Goal: Task Accomplishment & Management: Complete application form

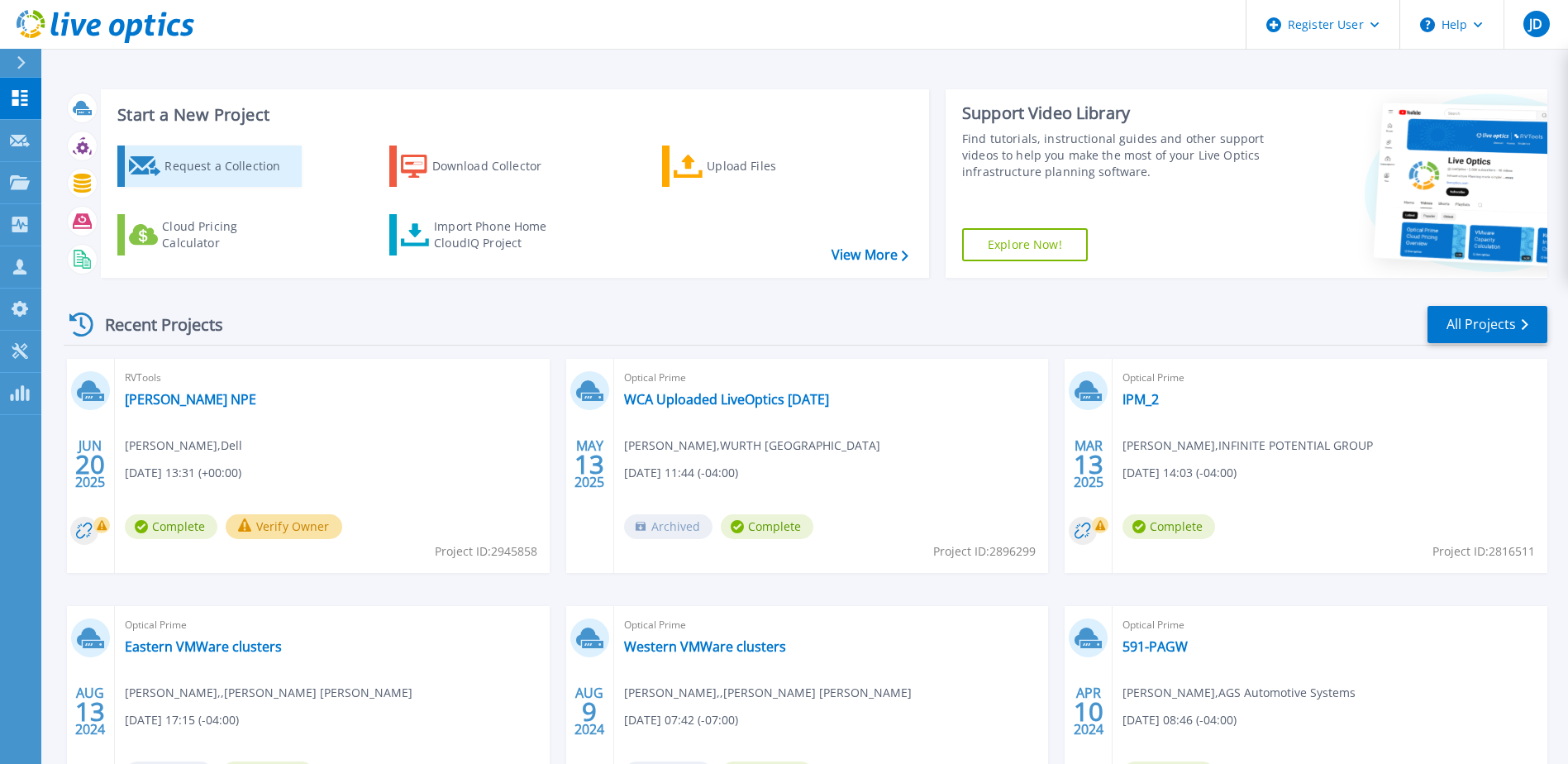
click at [229, 170] on div "Request a Collection" at bounding box center [230, 166] width 132 height 33
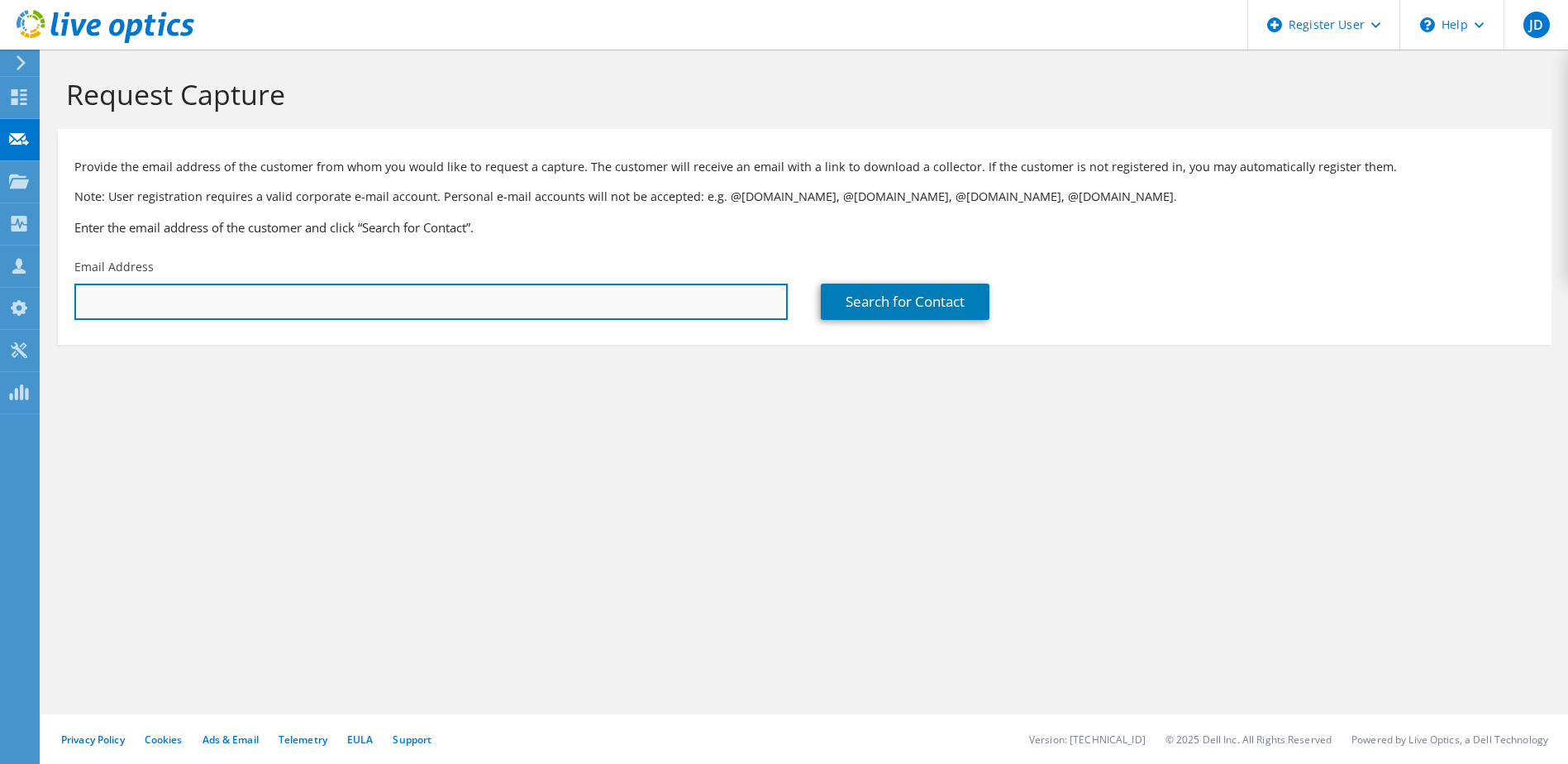
click at [298, 310] on input "text" at bounding box center [431, 302] width 714 height 36
paste input "[PERSON_NAME]-EXT <[PERSON_NAME][EMAIL_ADDRESS][PERSON_NAME][DOMAIN_NAME]>"
drag, startPoint x: 200, startPoint y: 300, endPoint x: -143, endPoint y: 265, distance: 344.8
click at [0, 265] on html "JD Dell User [PERSON_NAME] [PERSON_NAME][EMAIL_ADDRESS][PERSON_NAME][DOMAIN_NAM…" at bounding box center [784, 382] width 1568 height 764
type input "[PERSON_NAME][EMAIL_ADDRESS][PERSON_NAME][DOMAIN_NAME]"
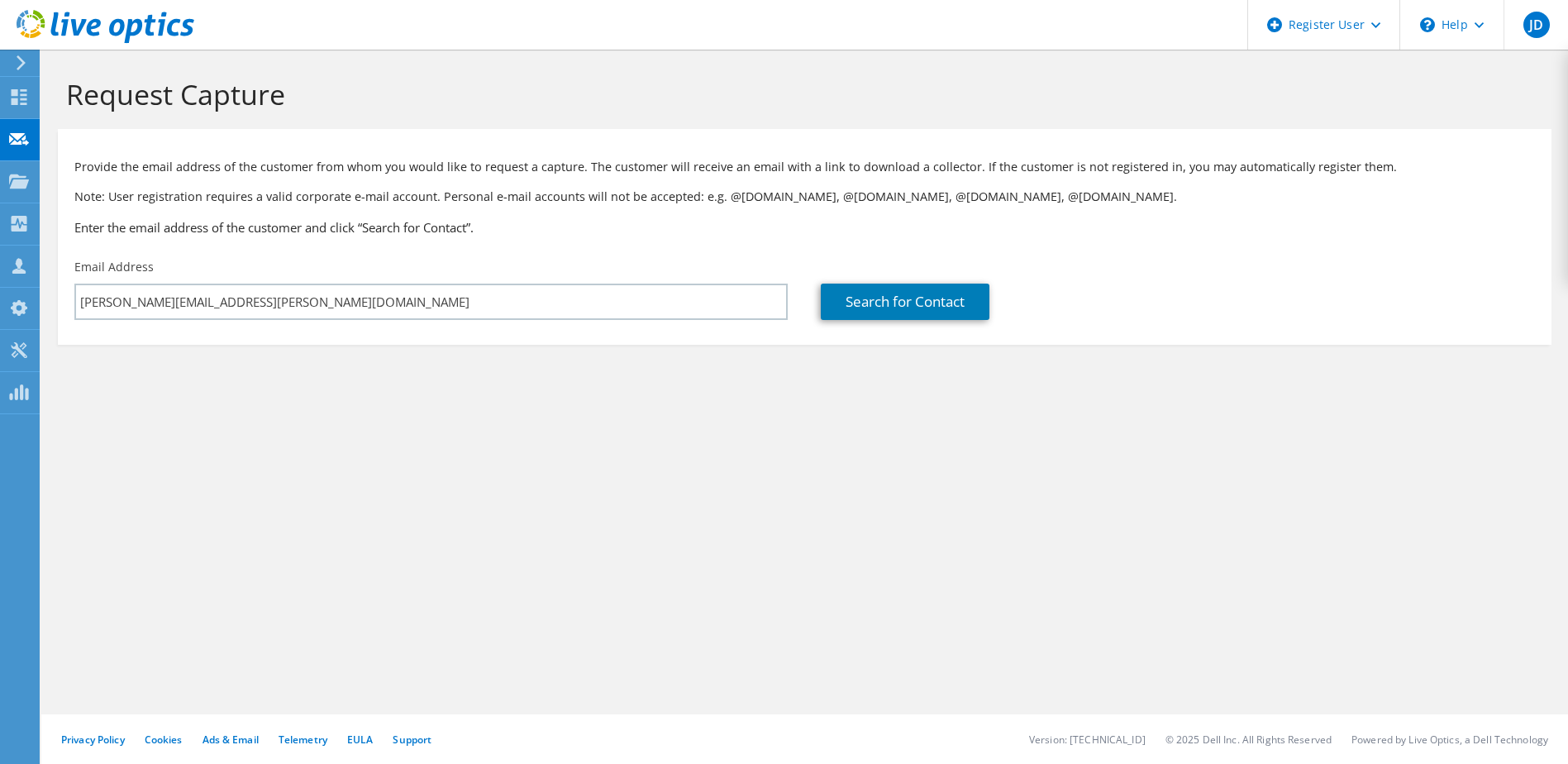
drag, startPoint x: 886, startPoint y: 456, endPoint x: 899, endPoint y: 411, distance: 46.8
click at [887, 456] on div "Request Capture Provide the email address of the customer from whom you would l…" at bounding box center [805, 407] width 1527 height 715
click at [921, 302] on link "Search for Contact" at bounding box center [905, 302] width 169 height 36
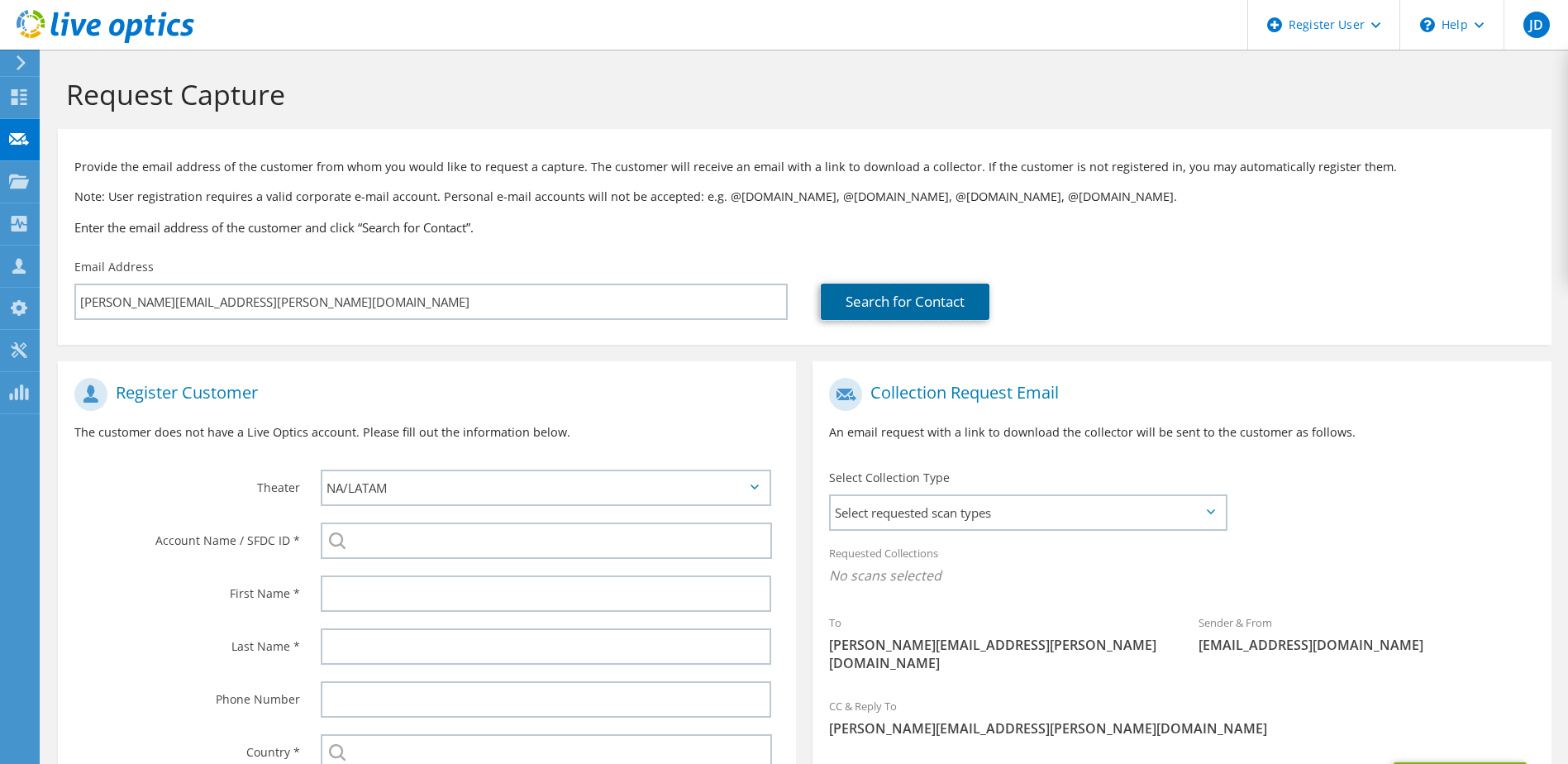
scroll to position [176, 0]
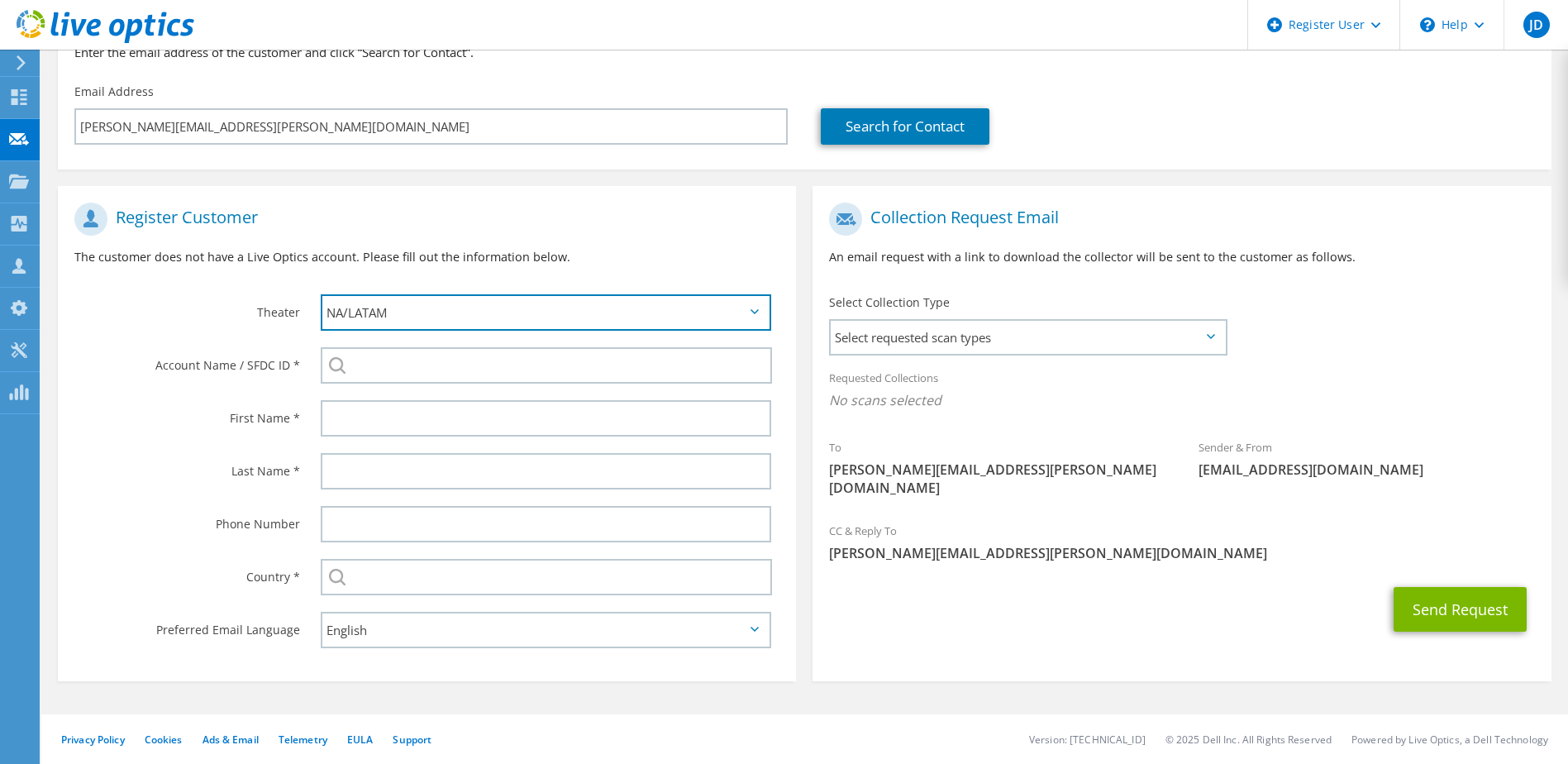
click at [362, 305] on select "APJ EMEA NA/LATAM" at bounding box center [547, 312] width 451 height 36
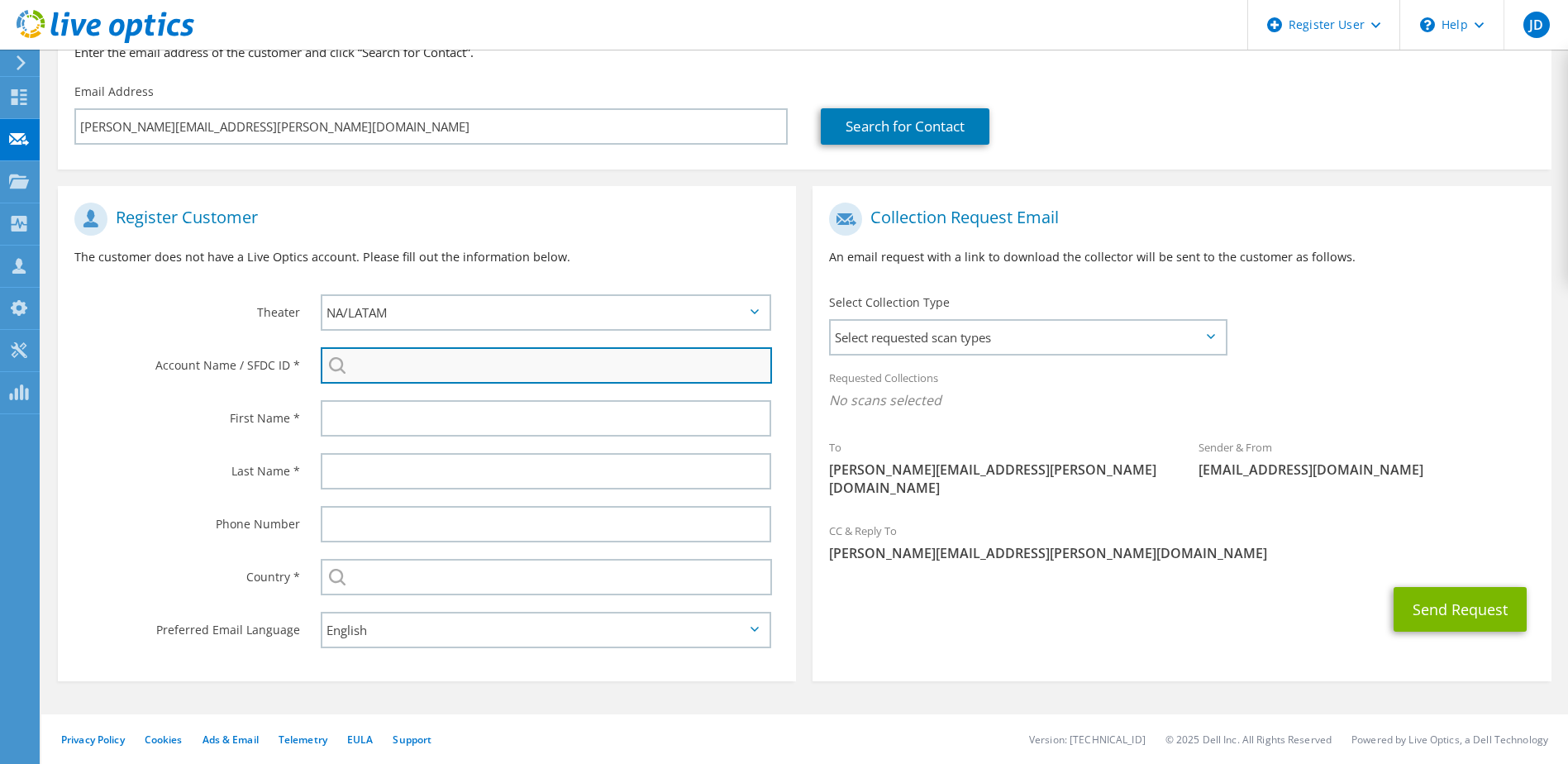
click at [364, 370] on input "search" at bounding box center [547, 365] width 452 height 36
